Goal: Use online tool/utility: Utilize a website feature to perform a specific function

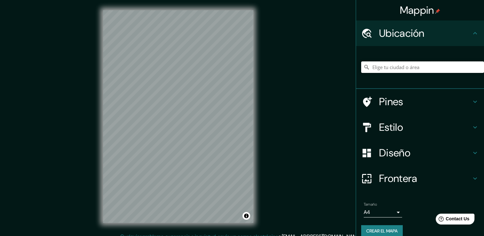
click at [392, 68] on input "Elige tu ciudad o área" at bounding box center [422, 67] width 123 height 12
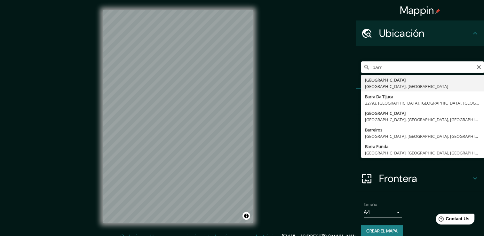
type input "[GEOGRAPHIC_DATA], [GEOGRAPHIC_DATA], [GEOGRAPHIC_DATA]"
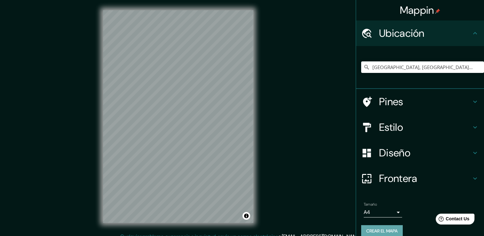
click at [376, 231] on font "Crear el mapa" at bounding box center [382, 231] width 31 height 8
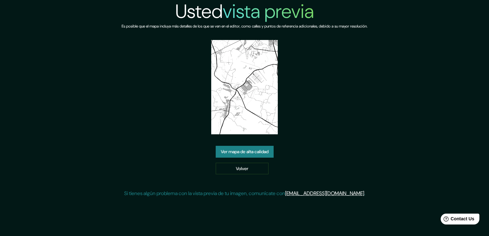
click at [245, 98] on img at bounding box center [244, 87] width 67 height 94
